Goal: Transaction & Acquisition: Purchase product/service

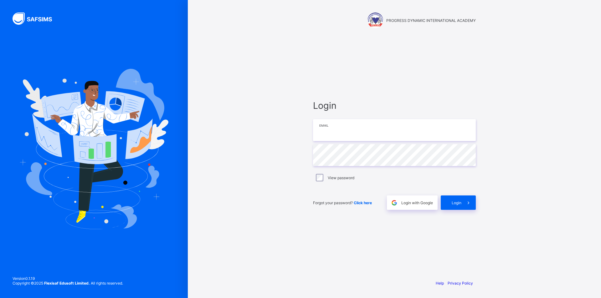
click at [366, 138] on input "email" at bounding box center [394, 130] width 163 height 22
type input "**********"
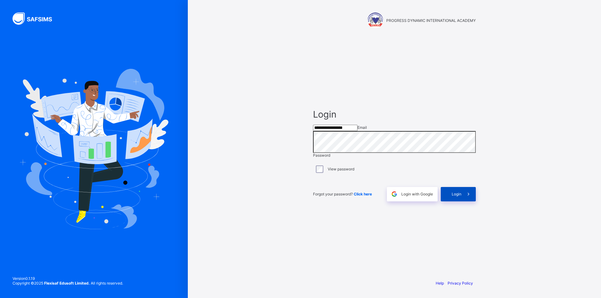
click at [459, 197] on span "Login" at bounding box center [457, 194] width 10 height 5
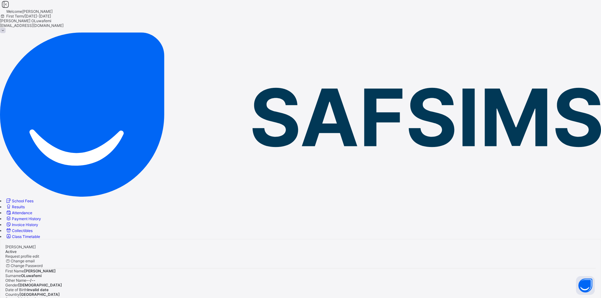
click at [25, 205] on span "Results" at bounding box center [18, 207] width 13 height 5
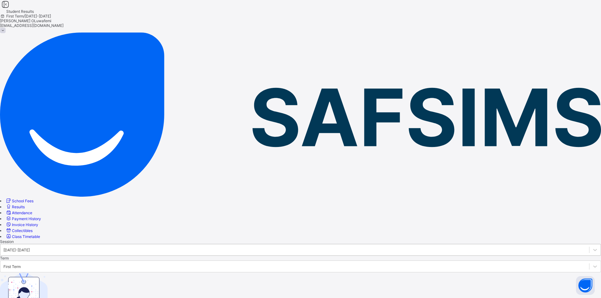
click at [142, 246] on div "[DATE]-[DATE]" at bounding box center [294, 250] width 589 height 9
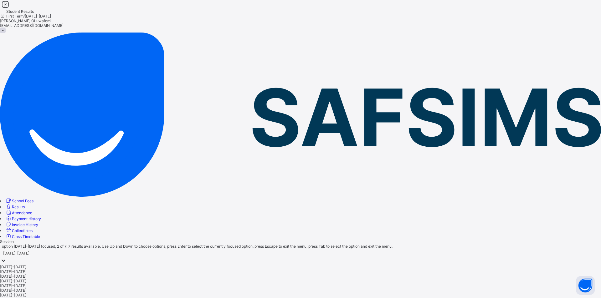
click at [107, 269] on div "[DATE]-[DATE]" at bounding box center [300, 271] width 601 height 5
click at [21, 273] on div "First Term" at bounding box center [11, 275] width 17 height 5
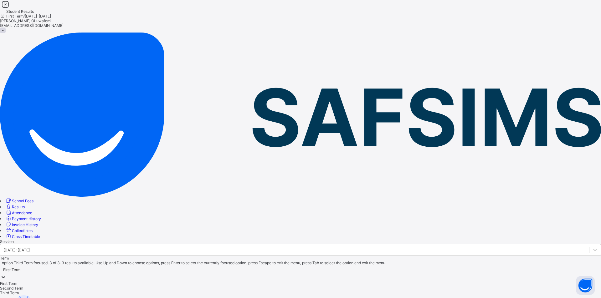
click at [174, 291] on div "Third Term" at bounding box center [300, 293] width 601 height 5
click at [33, 199] on span "School Fees" at bounding box center [23, 201] width 22 height 5
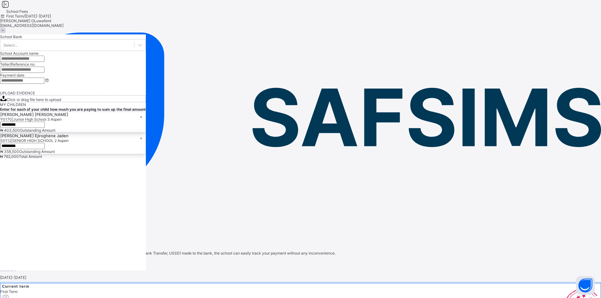
click at [565, 298] on span "Make payment" at bounding box center [578, 301] width 26 height 5
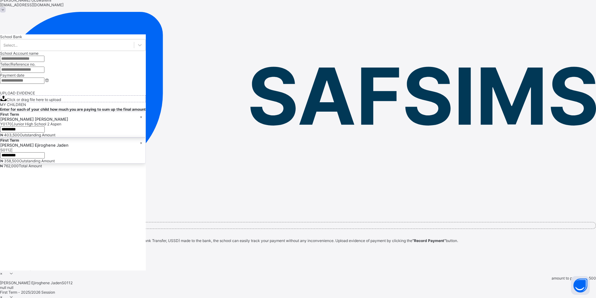
scroll to position [31, 0]
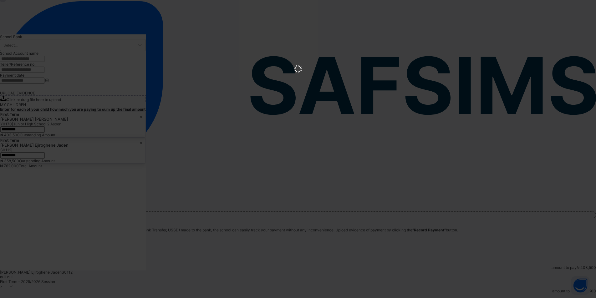
scroll to position [0, 0]
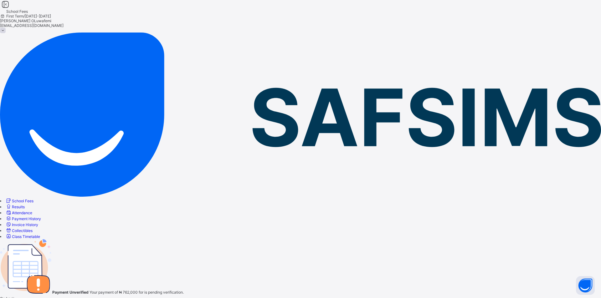
click at [15, 296] on span "Go back" at bounding box center [7, 298] width 15 height 5
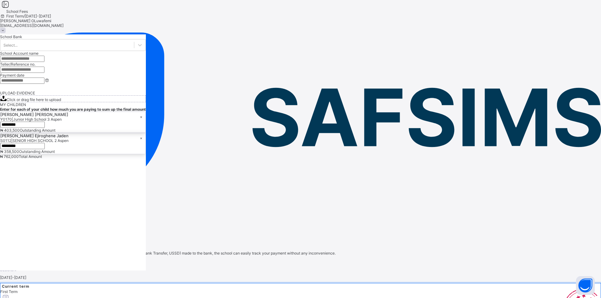
click at [565, 298] on span "Make payment" at bounding box center [578, 301] width 26 height 5
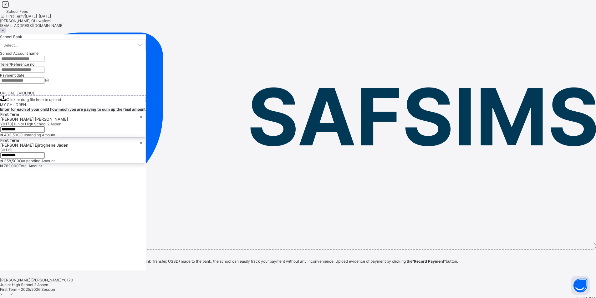
click at [577, 297] on span "₦ 403,500" at bounding box center [586, 299] width 19 height 5
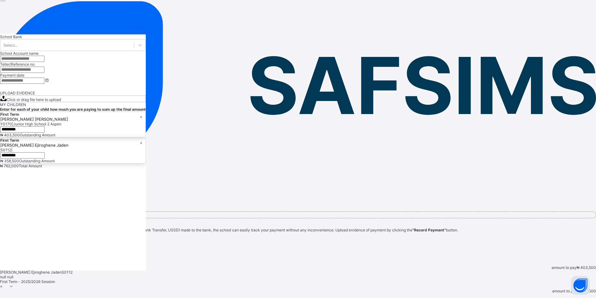
scroll to position [63, 0]
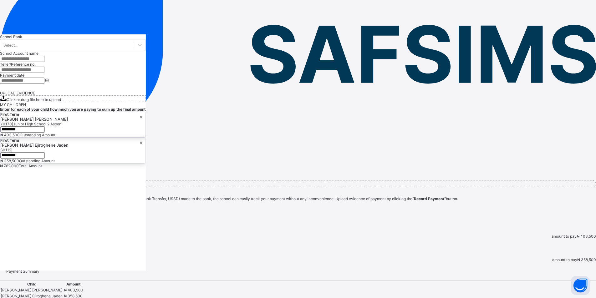
click at [14, 229] on icon at bounding box center [11, 231] width 5 height 5
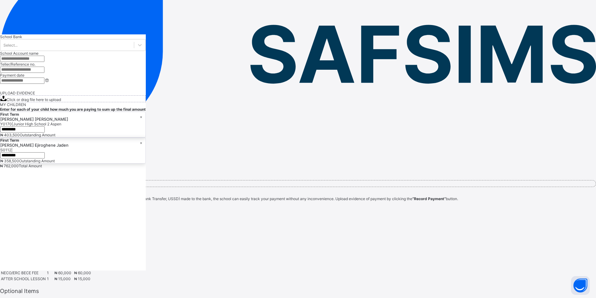
click at [14, 229] on icon at bounding box center [11, 231] width 5 height 5
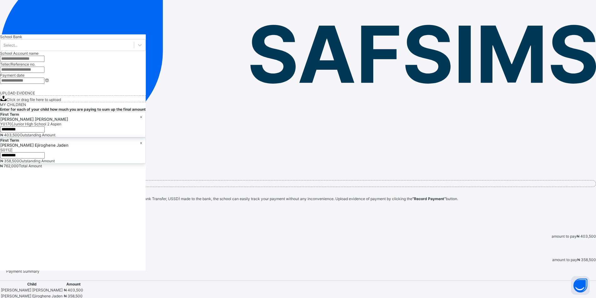
click at [29, 201] on span "Record Payment" at bounding box center [14, 203] width 29 height 5
click at [45, 133] on input "currency" at bounding box center [22, 129] width 44 height 6
click at [44, 73] on input "text" at bounding box center [22, 70] width 44 height 6
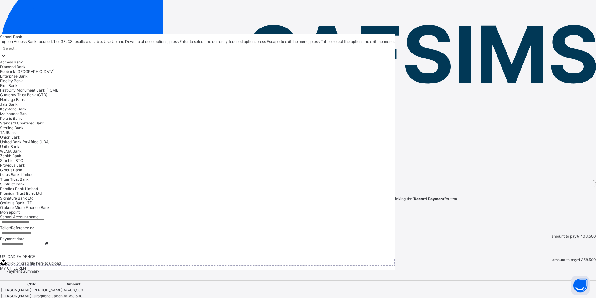
click at [7, 60] on div at bounding box center [3, 56] width 6 height 7
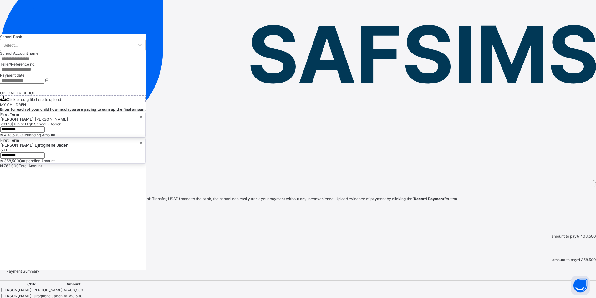
click at [146, 38] on div "School Bank Select... School Account name Teller/Reference no. Payment date UPL…" at bounding box center [73, 152] width 146 height 236
click at [44, 62] on input "text" at bounding box center [22, 59] width 44 height 6
click at [29, 201] on span "Record Payment" at bounding box center [14, 203] width 29 height 5
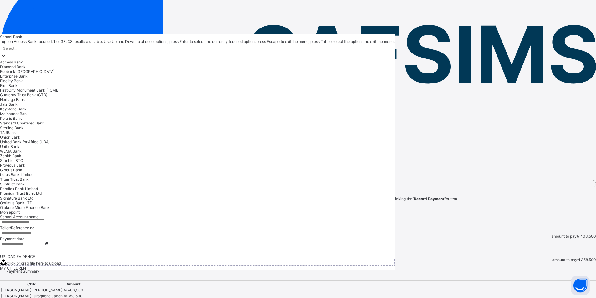
click at [395, 53] on div "Select..." at bounding box center [197, 48] width 395 height 9
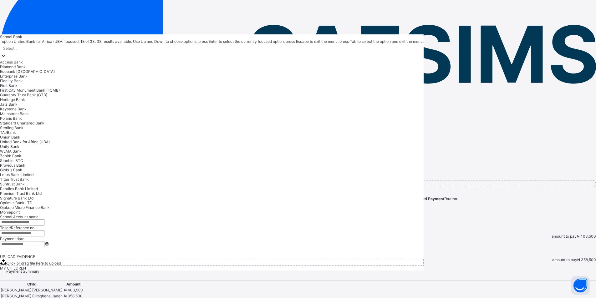
click at [424, 141] on div "United Bank for Africa (UBA)" at bounding box center [212, 142] width 424 height 5
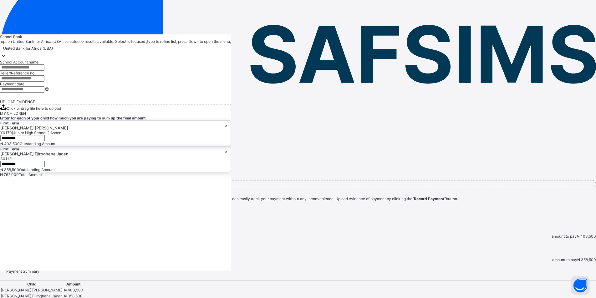
click at [44, 71] on input "text" at bounding box center [22, 67] width 44 height 6
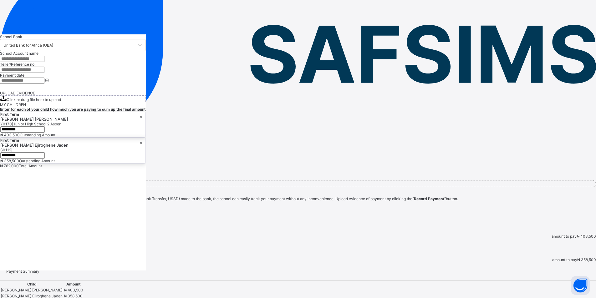
click at [44, 62] on input "text" at bounding box center [22, 59] width 44 height 6
type input "**********"
click at [44, 73] on input "text" at bounding box center [22, 70] width 44 height 6
type input "**********"
click at [44, 84] on input at bounding box center [22, 81] width 44 height 6
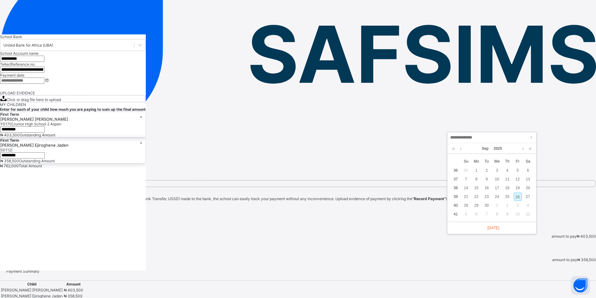
click at [518, 197] on div "26" at bounding box center [518, 197] width 8 height 8
type input "**********"
click at [7, 101] on icon at bounding box center [3, 98] width 6 height 5
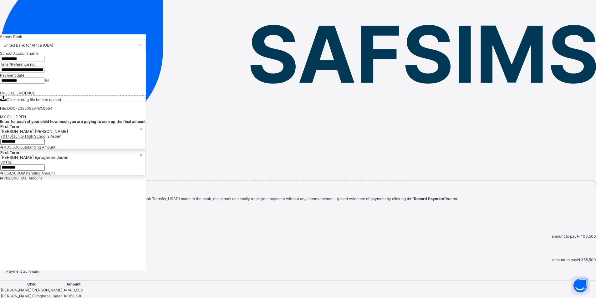
click at [146, 102] on div "Click or drag file here to upload" at bounding box center [72, 99] width 145 height 6
drag, startPoint x: 532, startPoint y: 150, endPoint x: 528, endPoint y: 153, distance: 4.7
click at [45, 145] on input "currency" at bounding box center [22, 142] width 44 height 6
type input "*********"
drag, startPoint x: 531, startPoint y: 210, endPoint x: 523, endPoint y: 216, distance: 10.3
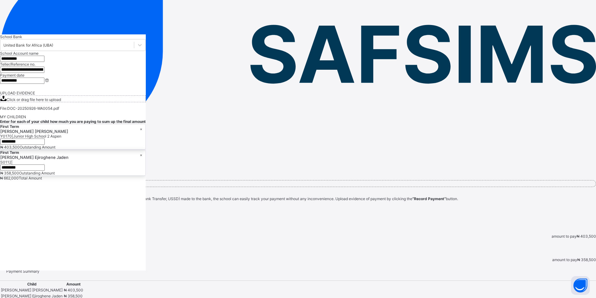
click at [146, 171] on div at bounding box center [72, 168] width 145 height 6
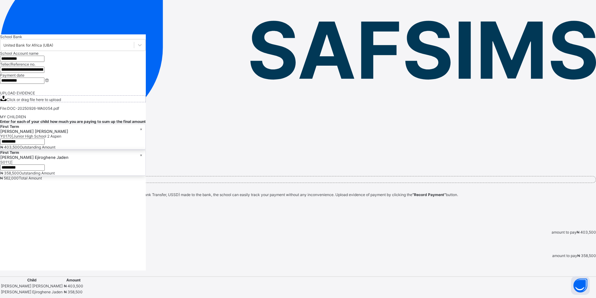
scroll to position [68, 0]
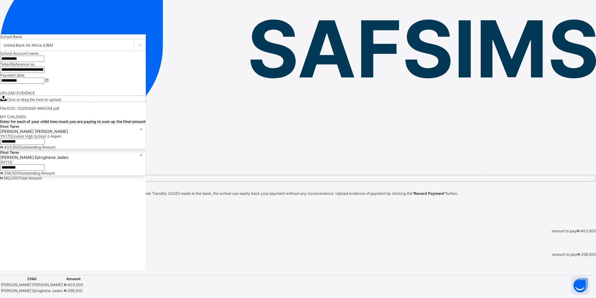
type input "*********"
click at [33, 130] on span "School Fees" at bounding box center [23, 132] width 22 height 5
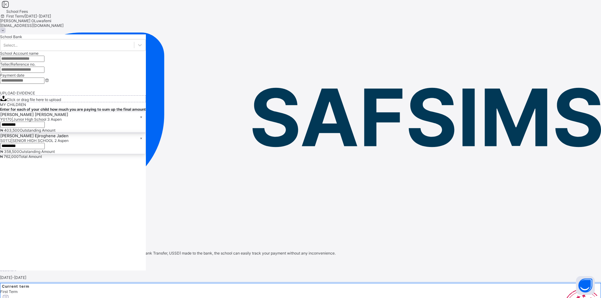
click at [38, 223] on span "Invoice History" at bounding box center [25, 225] width 26 height 5
